Goal: Use online tool/utility

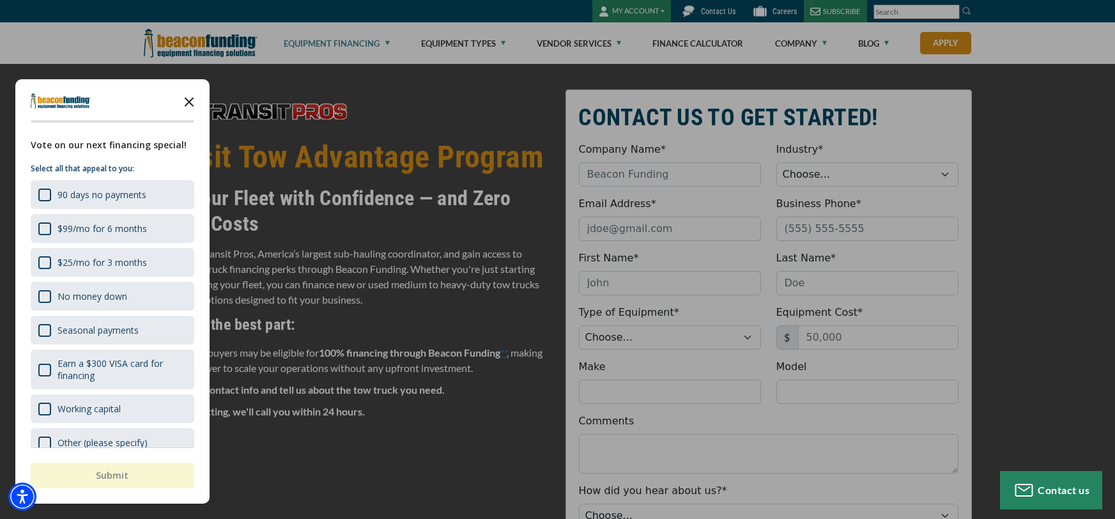
click at [186, 99] on polygon "Close the survey" at bounding box center [190, 102] width 10 height 10
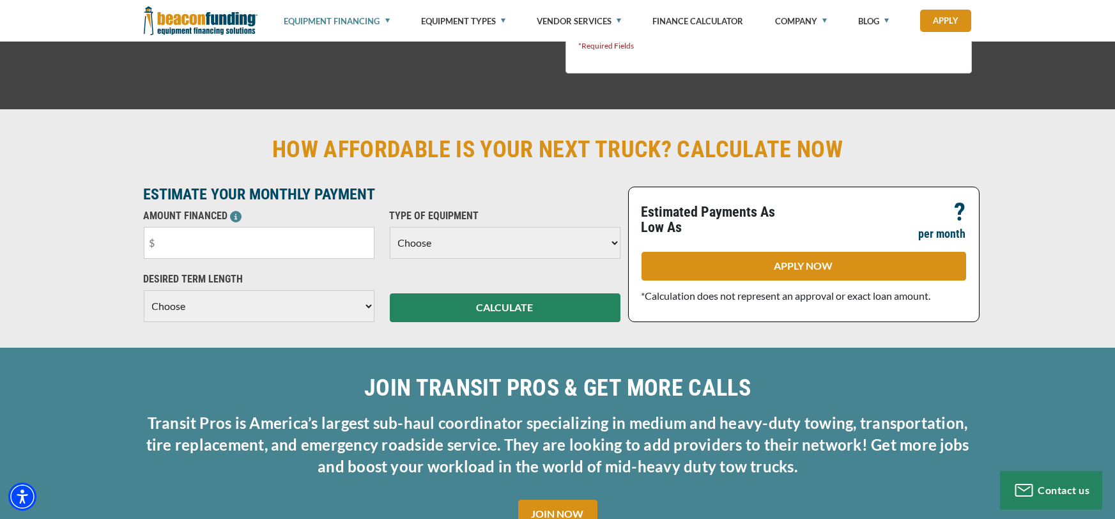
scroll to position [585, 0]
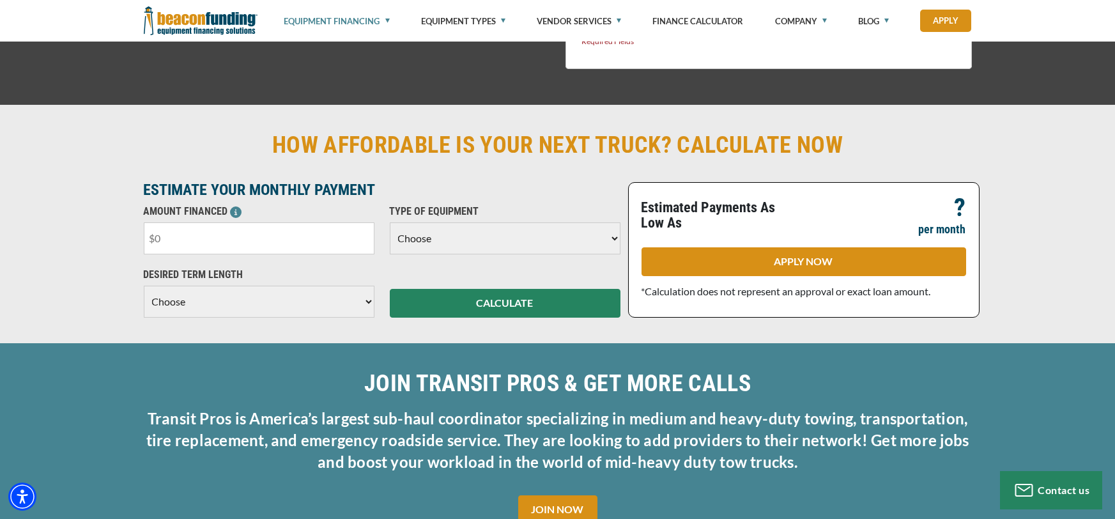
click at [245, 234] on input "text" at bounding box center [259, 238] width 231 height 32
type input "$50,000"
click at [437, 228] on select "Choose Backhoe Boom/Bucket Truck Chipper Commercial Mower Crane DTG/DTF Printin…" at bounding box center [505, 238] width 231 height 32
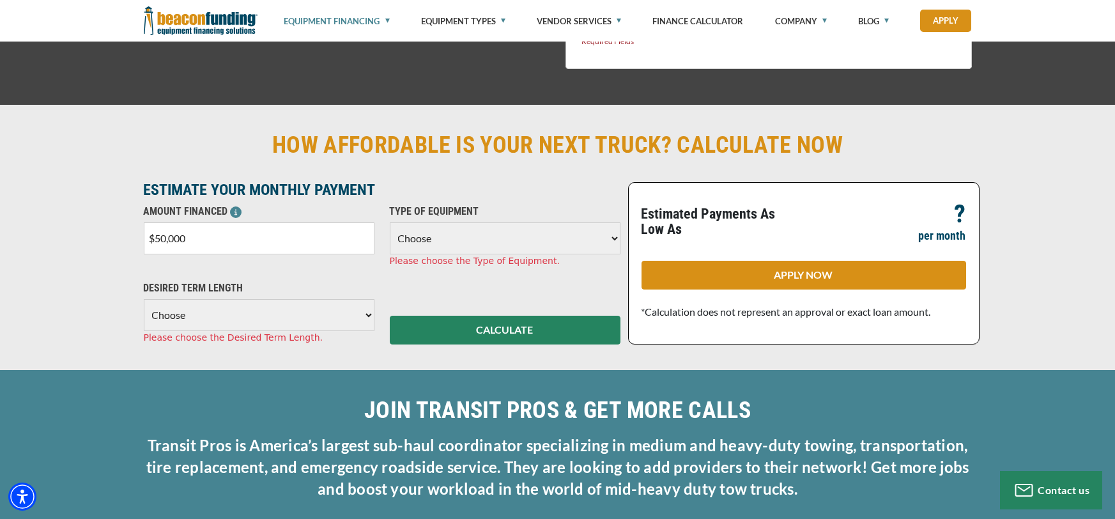
select select "5"
click at [390, 222] on select "Choose Backhoe Boom/Bucket Truck Chipper Commercial Mower Crane DTG/DTF Printin…" at bounding box center [505, 238] width 231 height 32
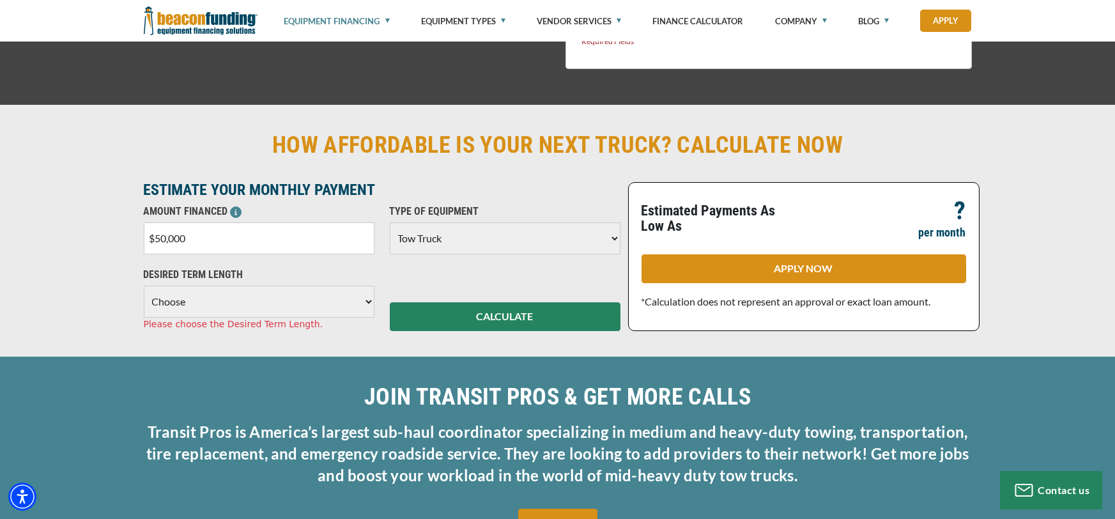
click at [194, 302] on select "Choose 36 Months 48 Months 60 Months" at bounding box center [259, 302] width 231 height 32
click at [144, 286] on select "Choose 36 Months 48 Months 60 Months" at bounding box center [259, 302] width 231 height 32
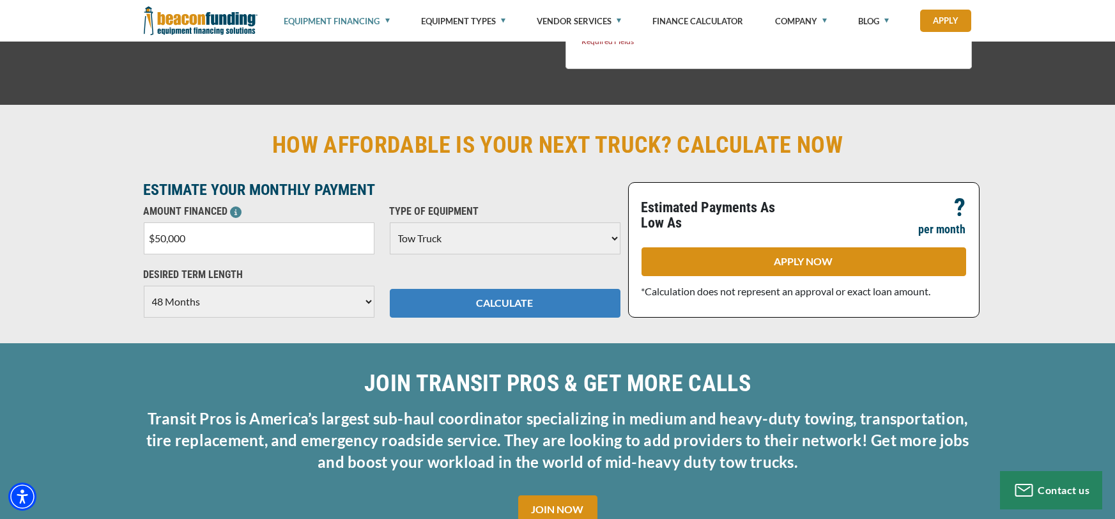
click at [452, 302] on button "CALCULATE" at bounding box center [505, 303] width 231 height 29
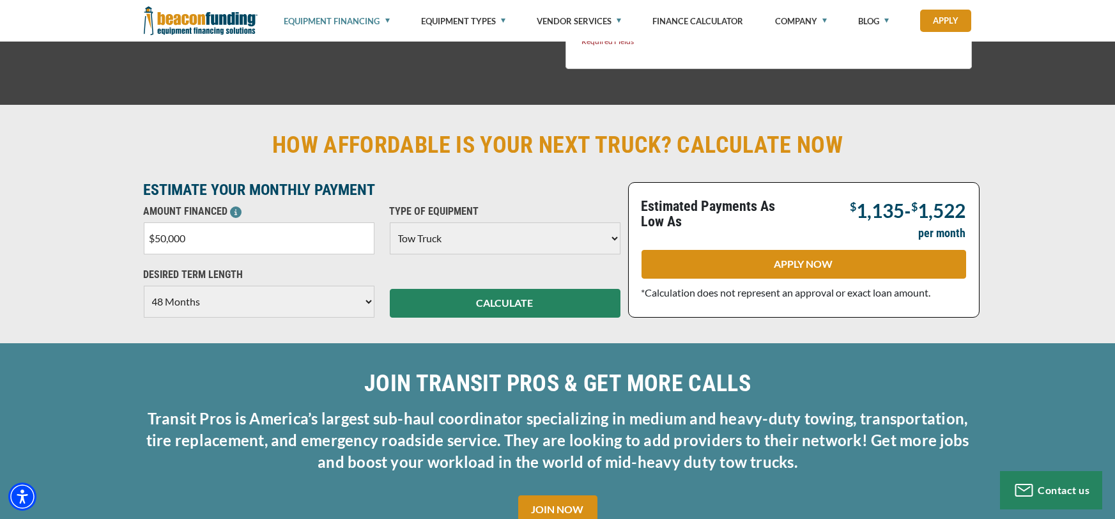
click at [368, 303] on select "Choose 36 Months 48 Months 60 Months" at bounding box center [259, 302] width 231 height 32
select select "60"
click at [144, 286] on select "Choose 36 Months 48 Months 60 Months" at bounding box center [259, 302] width 231 height 32
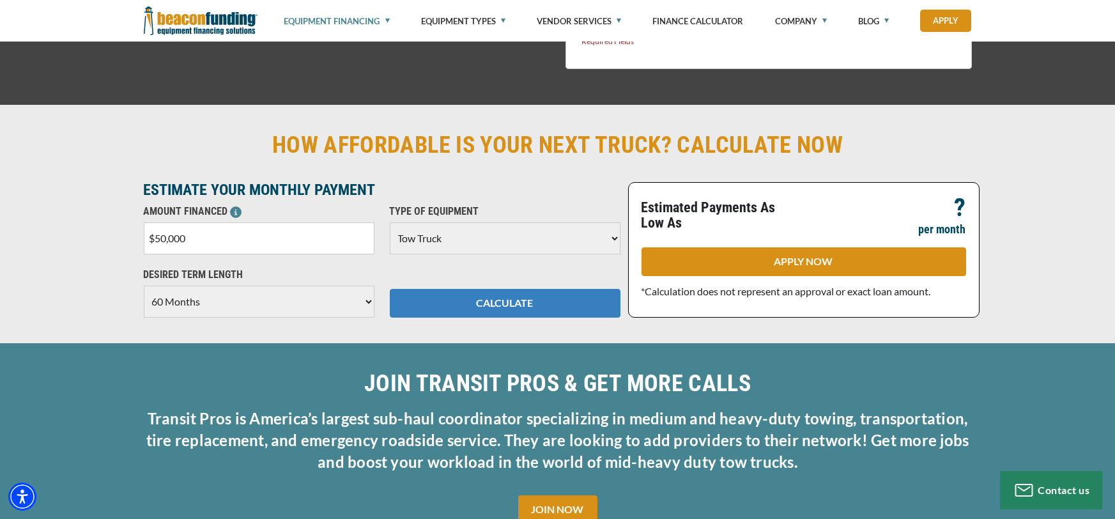
click at [461, 299] on button "CALCULATE" at bounding box center [505, 303] width 231 height 29
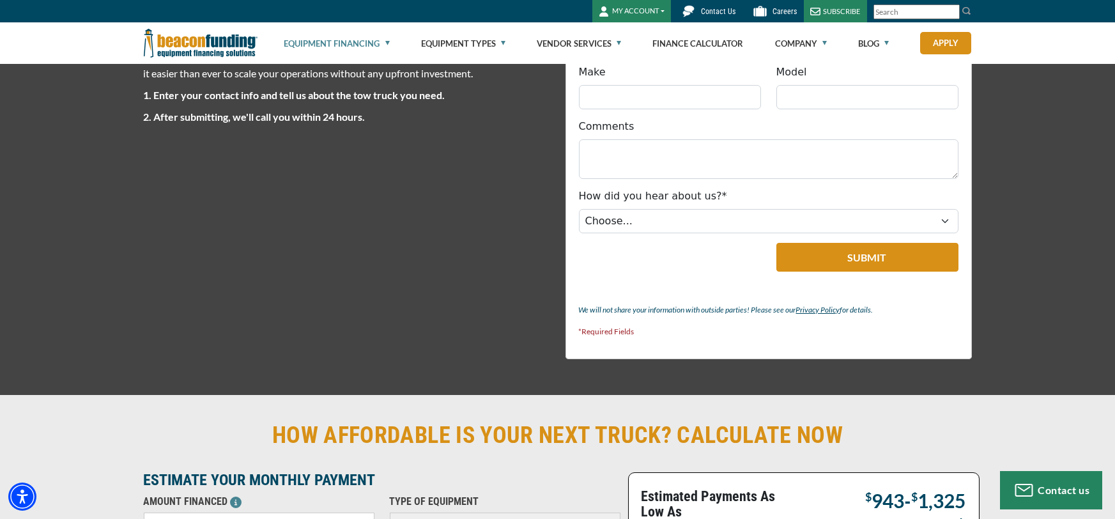
scroll to position [0, 0]
